Goal: Task Accomplishment & Management: Manage account settings

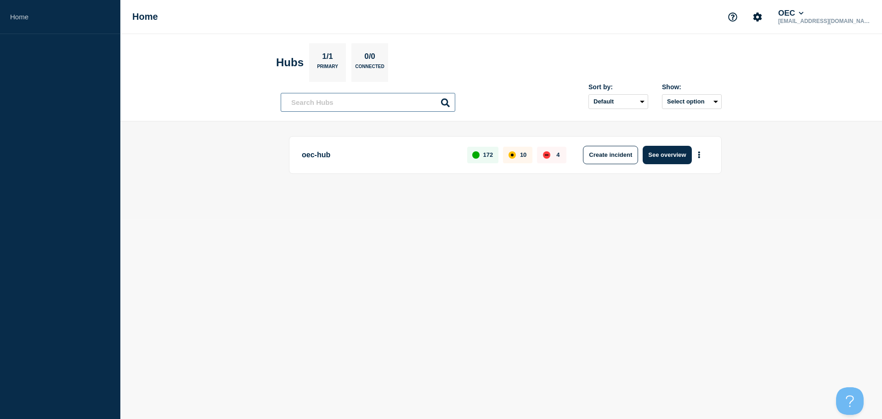
click at [345, 102] on input "text" at bounding box center [368, 102] width 175 height 19
paste input "Akash"
click at [323, 102] on input "Akash" at bounding box center [368, 102] width 175 height 19
paste input "Mahe"
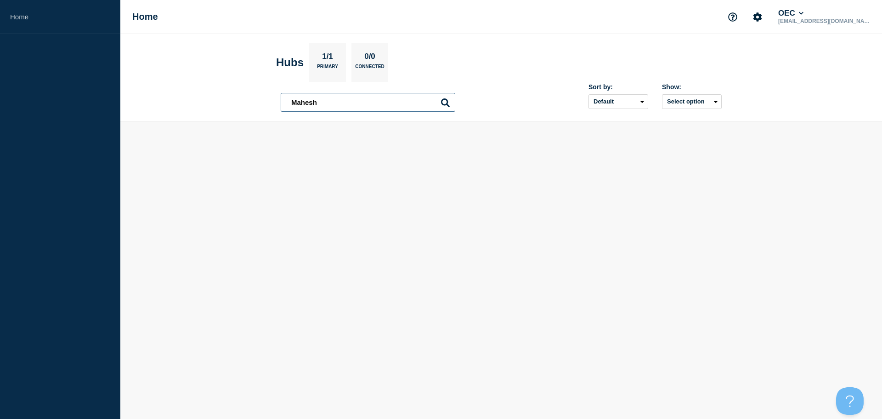
type input "Mahesh"
click at [818, 18] on p "[EMAIL_ADDRESS][DOMAIN_NAME]" at bounding box center [824, 21] width 96 height 6
click at [762, 15] on icon "Account settings" at bounding box center [757, 16] width 9 height 9
click at [791, 55] on link "Team Members" at bounding box center [776, 55] width 47 height 8
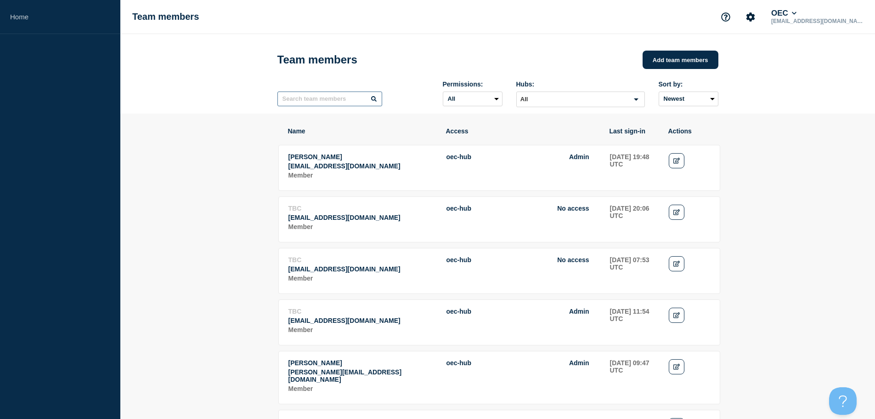
click at [343, 100] on input "text" at bounding box center [329, 98] width 105 height 15
paste input "Mahesh"
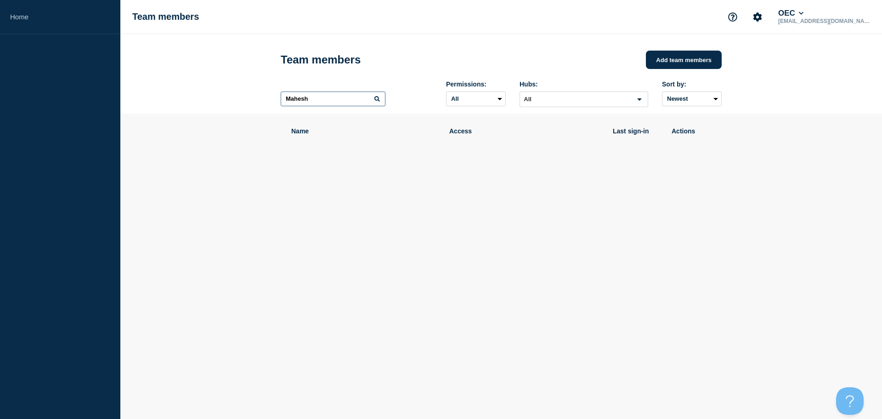
click at [323, 101] on input "Mahesh" at bounding box center [333, 98] width 105 height 15
type input "Mahesh"
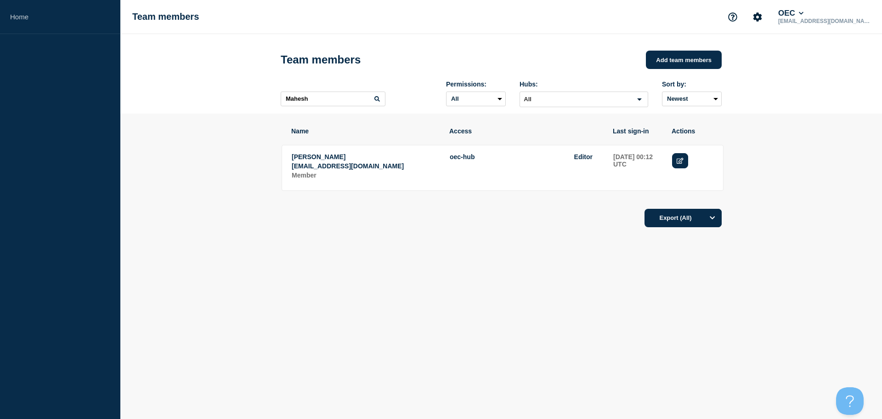
click at [685, 162] on link "Edit" at bounding box center [680, 160] width 16 height 15
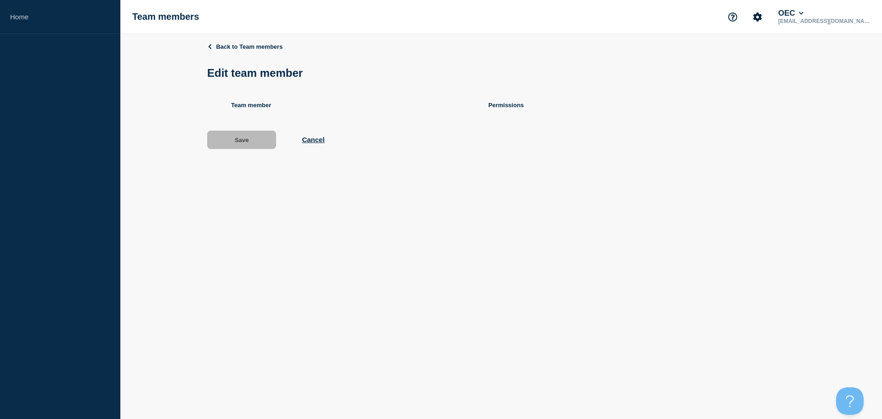
click at [681, 163] on div "Back to Team members Edit team member Team member Permissions Save Cancel" at bounding box center [501, 102] width 588 height 137
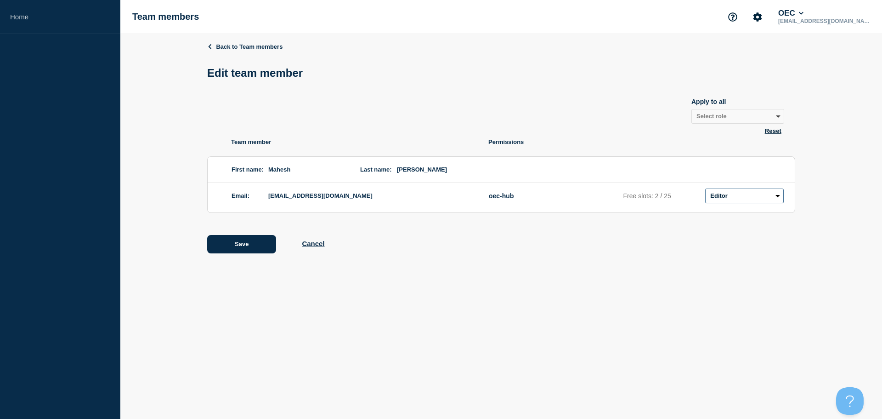
click at [778, 194] on select "Admin Manager Editor No access" at bounding box center [744, 195] width 79 height 15
select select "3"
click at [705, 190] on select "Admin Manager Editor No access" at bounding box center [744, 195] width 79 height 15
click at [247, 250] on button "Save" at bounding box center [241, 244] width 69 height 18
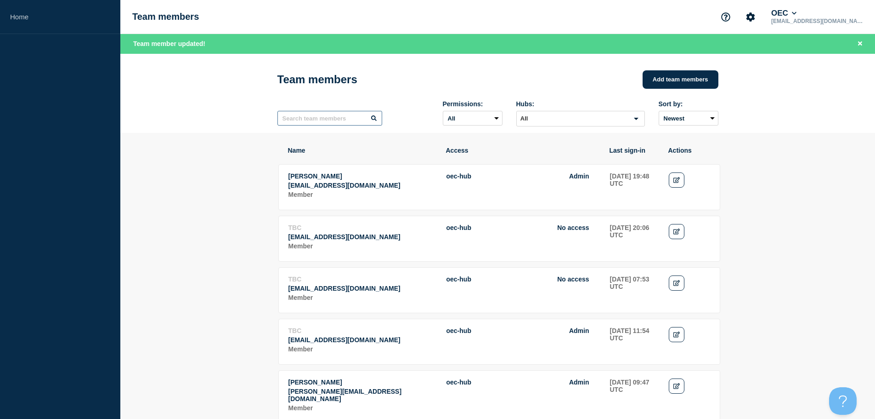
click at [314, 117] on input "text" at bounding box center [329, 118] width 105 height 15
click at [334, 124] on input "text" at bounding box center [329, 118] width 105 height 15
paste input "[PERSON_NAME]"
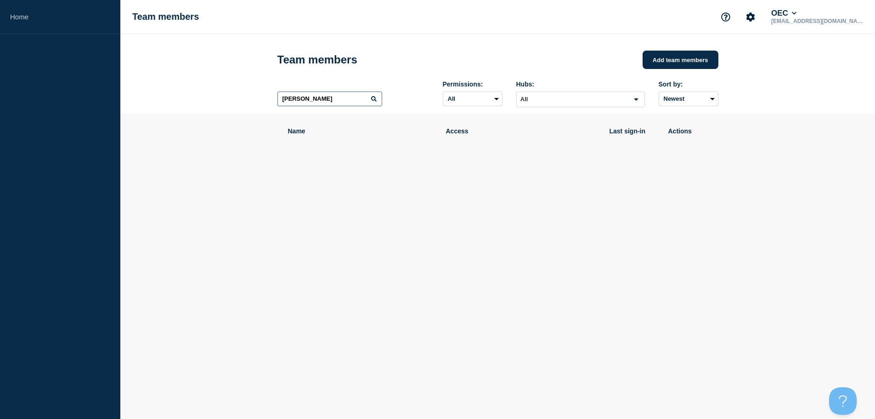
type input "[PERSON_NAME]"
